Goal: Use online tool/utility: Utilize a website feature to perform a specific function

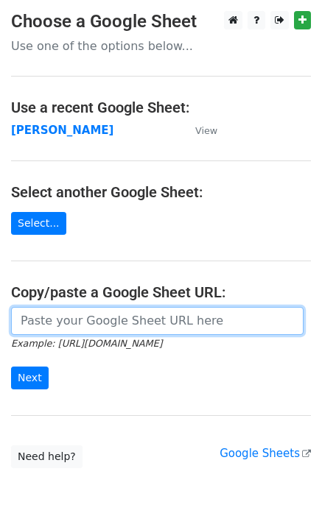
drag, startPoint x: 70, startPoint y: 313, endPoint x: 64, endPoint y: 344, distance: 32.2
click at [69, 313] on input "url" at bounding box center [157, 321] width 292 height 28
paste input "[URL][DOMAIN_NAME]"
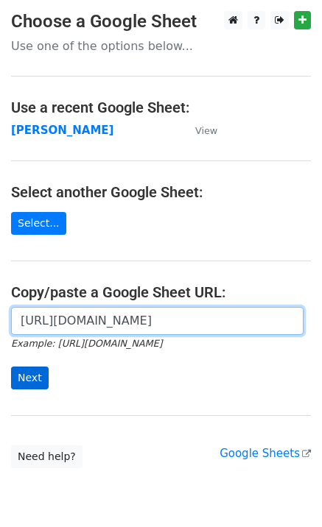
scroll to position [0, 414]
type input "[URL][DOMAIN_NAME]"
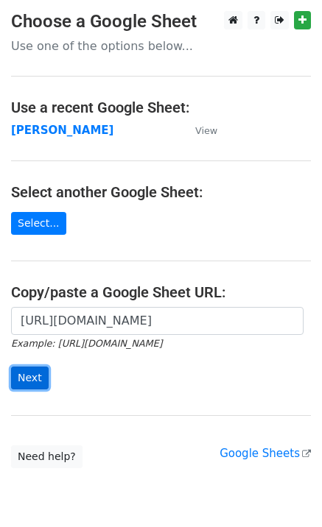
scroll to position [0, 0]
click at [33, 370] on input "Next" at bounding box center [30, 377] width 38 height 23
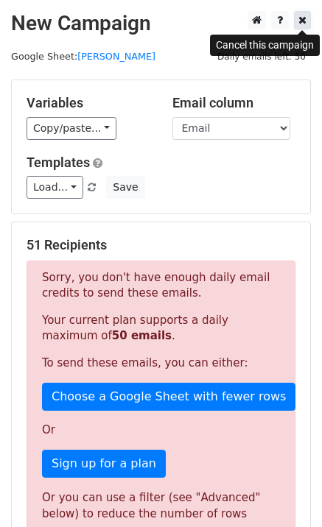
click at [301, 15] on icon at bounding box center [302, 20] width 8 height 10
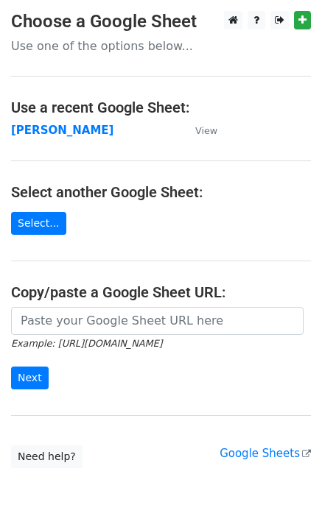
click at [135, 336] on icon "Example: [URL][DOMAIN_NAME]" at bounding box center [86, 342] width 151 height 13
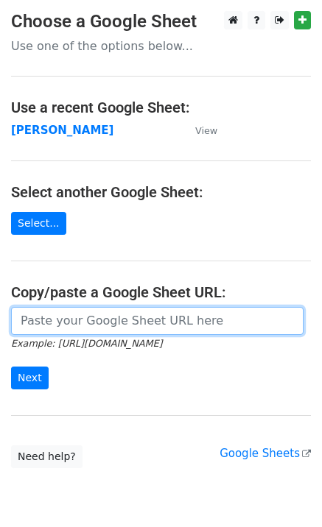
click at [102, 318] on input "url" at bounding box center [157, 321] width 292 height 28
paste input "[URL][DOMAIN_NAME]"
type input "[URL][DOMAIN_NAME]"
click at [11, 366] on input "Next" at bounding box center [30, 377] width 38 height 23
